Goal: Information Seeking & Learning: Learn about a topic

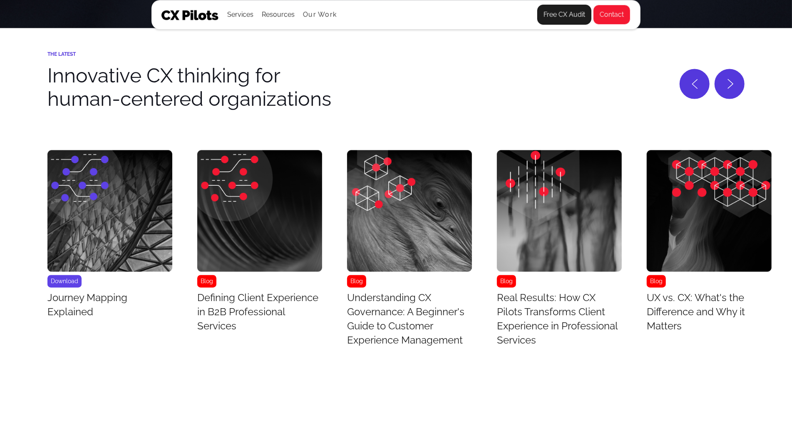
scroll to position [3484, 0]
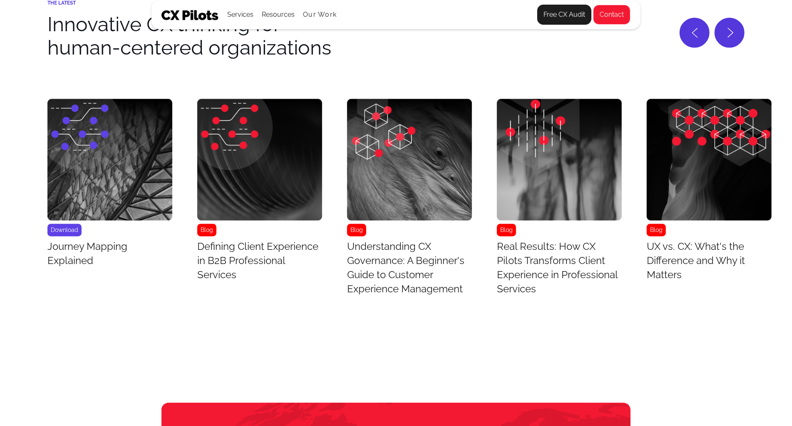
click at [429, 155] on img "3 / 43" at bounding box center [409, 160] width 125 height 122
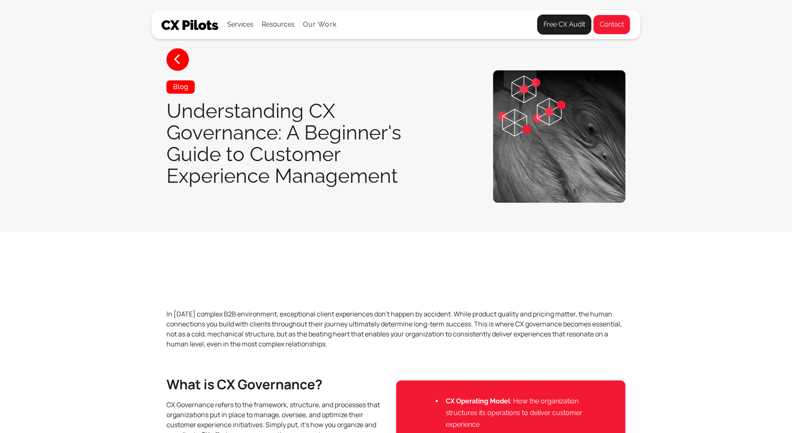
click at [429, 155] on div "< Blog Understanding CX Governance: A Beginner's Guide to Customer Experience M…" at bounding box center [395, 136] width 489 height 132
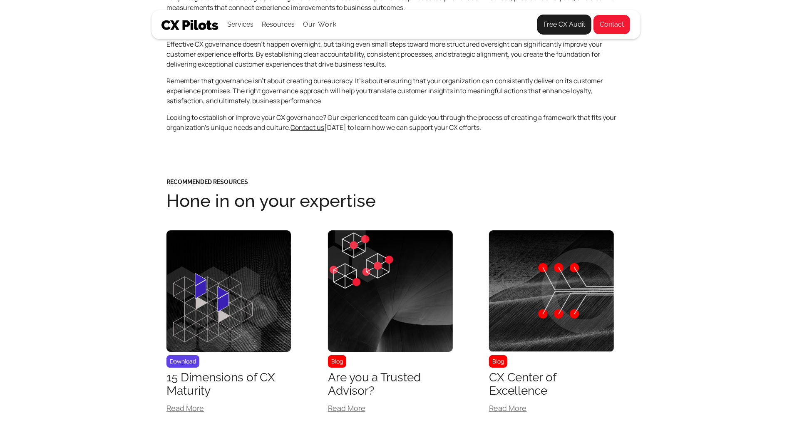
scroll to position [1838, 0]
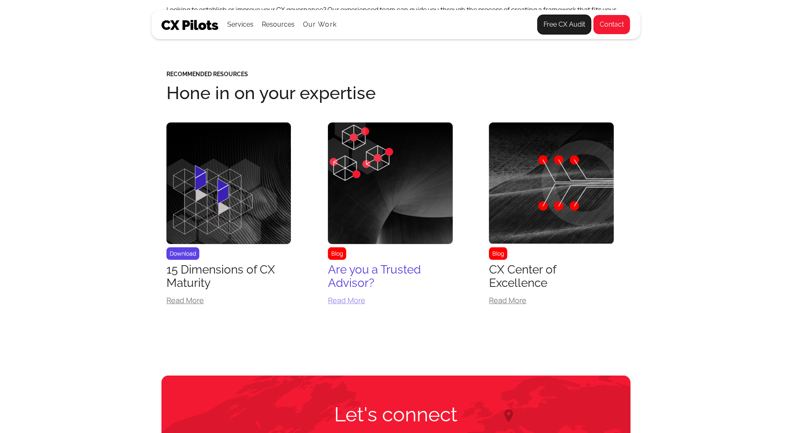
click at [410, 268] on div "Are you a Trusted Advisor?" at bounding box center [390, 276] width 125 height 27
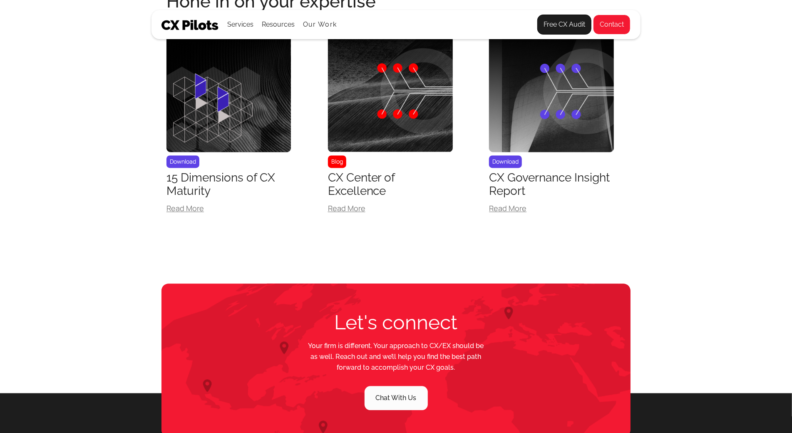
scroll to position [1212, 0]
